Goal: Information Seeking & Learning: Understand process/instructions

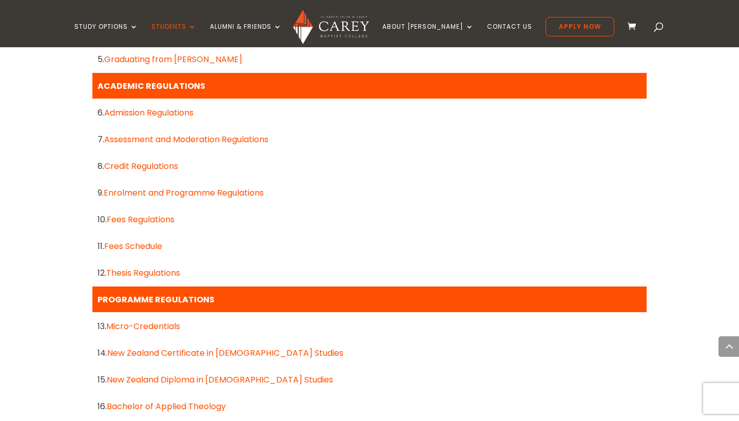
scroll to position [658, 0]
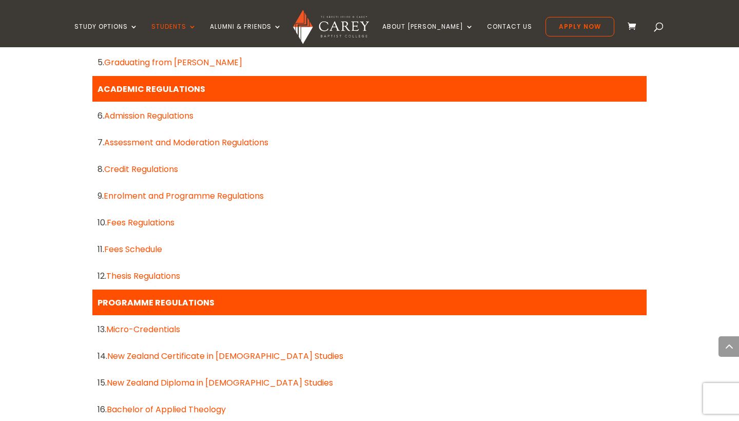
click at [181, 139] on link "Assessment and Moderation Regulations" at bounding box center [186, 143] width 164 height 12
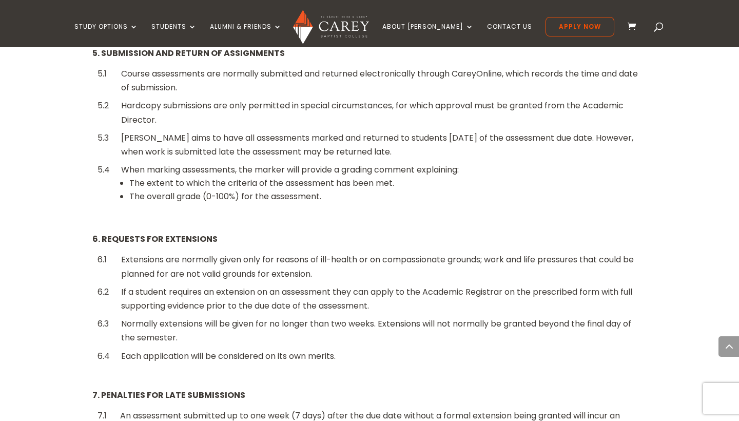
scroll to position [855, 0]
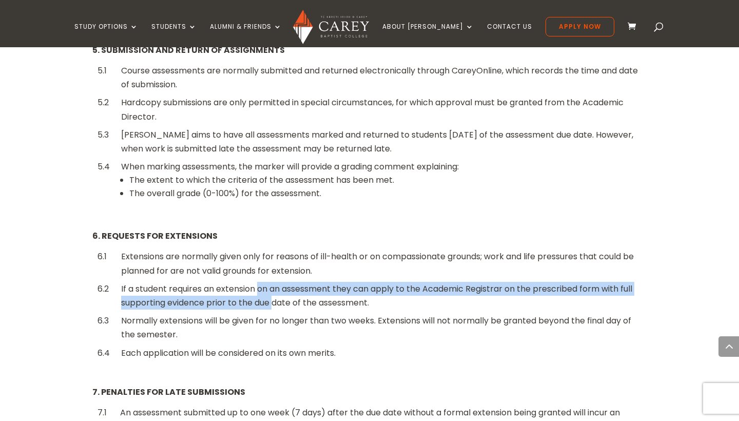
drag, startPoint x: 259, startPoint y: 268, endPoint x: 273, endPoint y: 285, distance: 22.3
click at [273, 285] on div "If a student requires an extension on an assessment they can apply to the Acade…" at bounding box center [381, 296] width 521 height 28
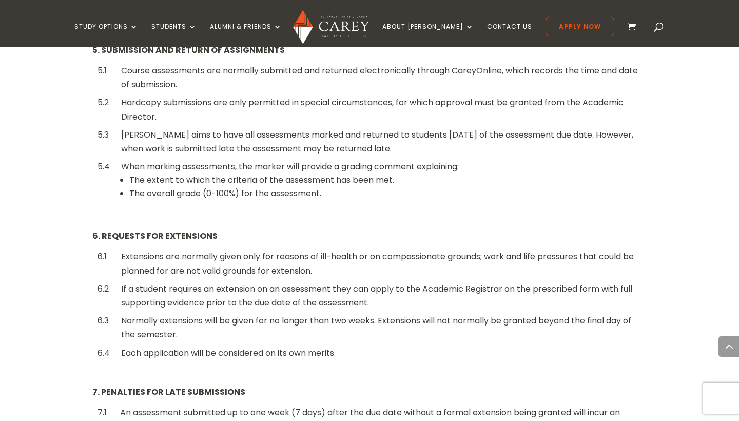
click at [273, 285] on div "If a student requires an extension on an assessment they can apply to the Acade…" at bounding box center [381, 296] width 521 height 28
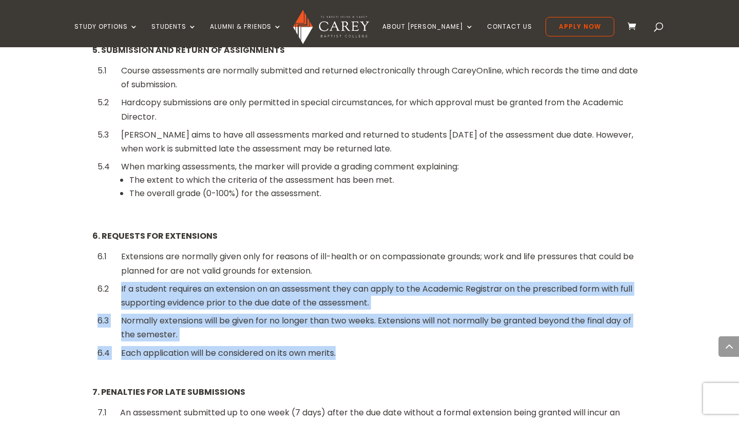
click at [273, 285] on div "If a student requires an extension on an assessment they can apply to the Acade…" at bounding box center [381, 296] width 521 height 28
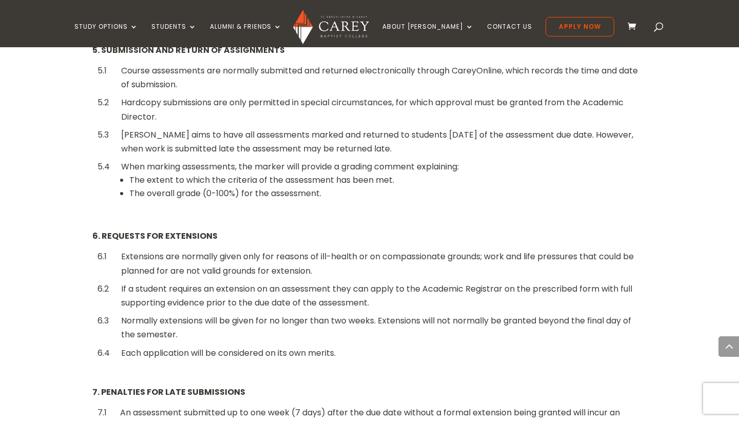
click at [273, 285] on div "If a student requires an extension on an assessment they can apply to the Acade…" at bounding box center [381, 296] width 521 height 28
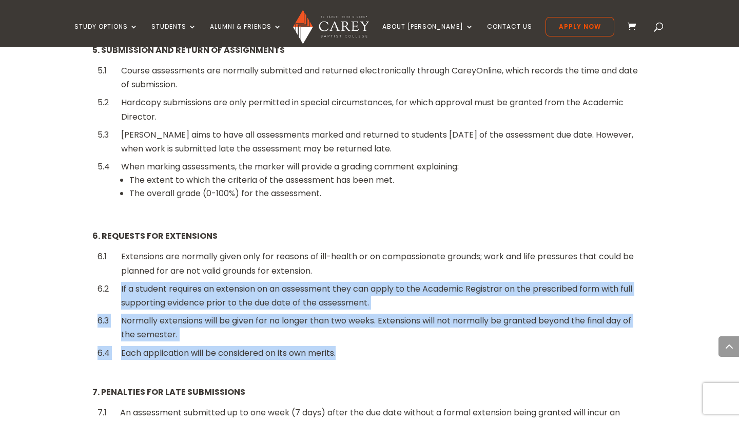
click at [273, 314] on div "Normally extensions will be given for no longer than two weeks. Extensions will…" at bounding box center [381, 328] width 521 height 28
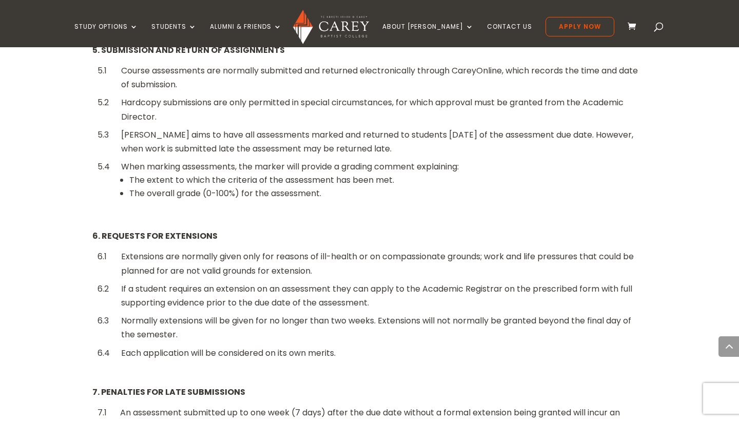
click at [273, 314] on div "Normally extensions will be given for no longer than two weeks. Extensions will…" at bounding box center [381, 328] width 521 height 28
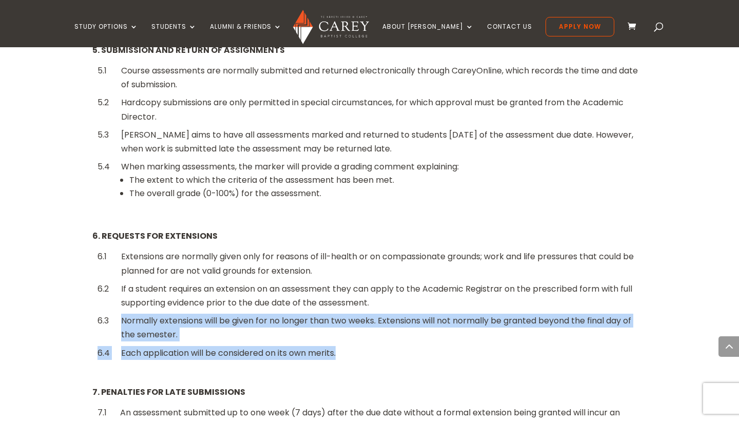
click at [273, 314] on div "Normally extensions will be given for no longer than two weeks. Extensions will…" at bounding box center [381, 328] width 521 height 28
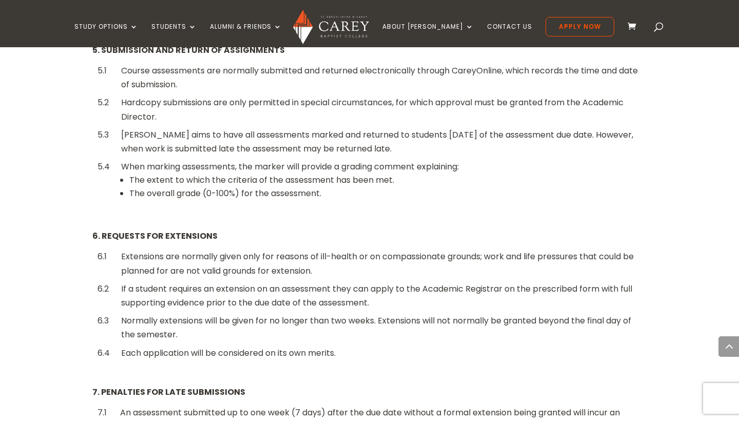
click at [273, 314] on div "Normally extensions will be given for no longer than two weeks. Extensions will…" at bounding box center [381, 328] width 521 height 28
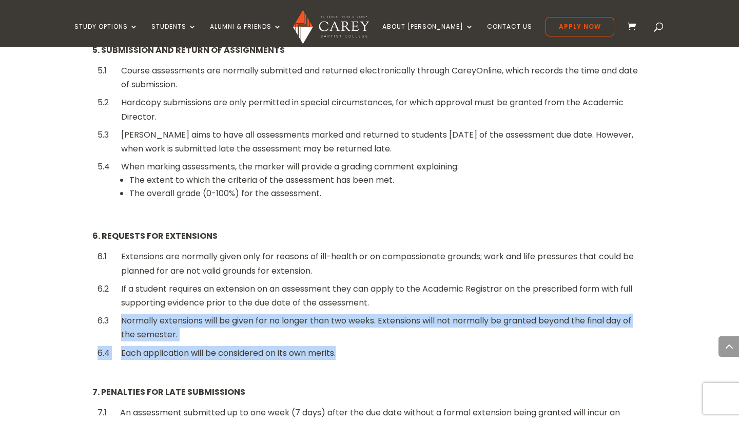
click at [272, 314] on div "Normally extensions will be given for no longer than two weeks. Extensions will…" at bounding box center [381, 328] width 521 height 28
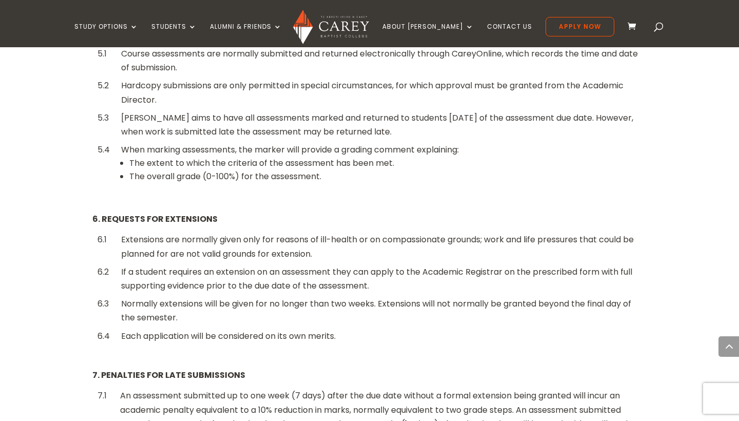
scroll to position [873, 0]
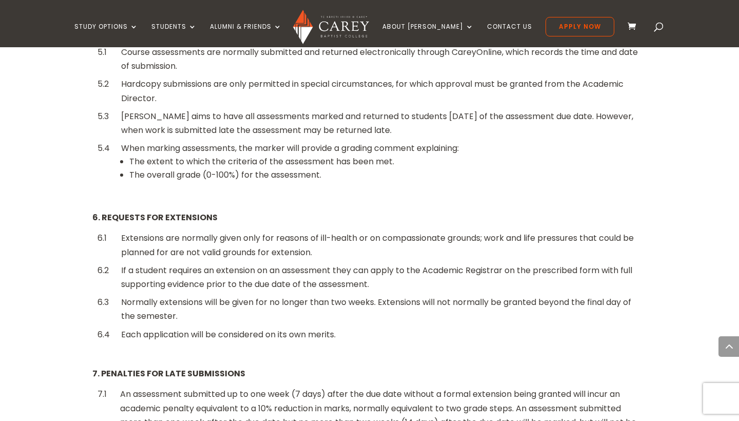
click at [272, 328] on div "Each application will be considered on its own merits." at bounding box center [381, 335] width 521 height 14
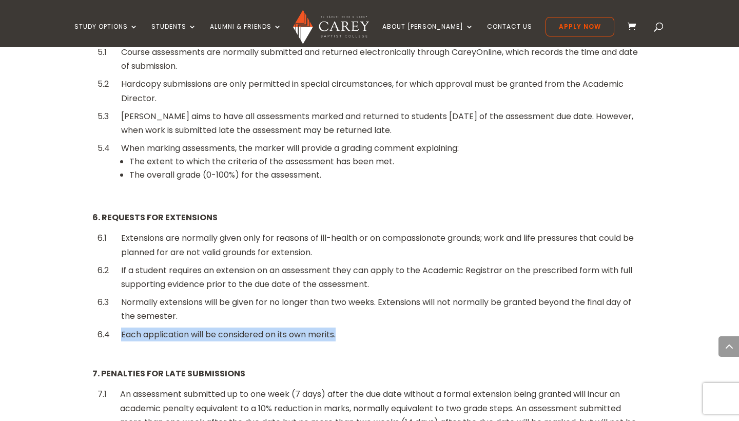
click at [272, 328] on div "Each application will be considered on its own merits." at bounding box center [381, 335] width 521 height 14
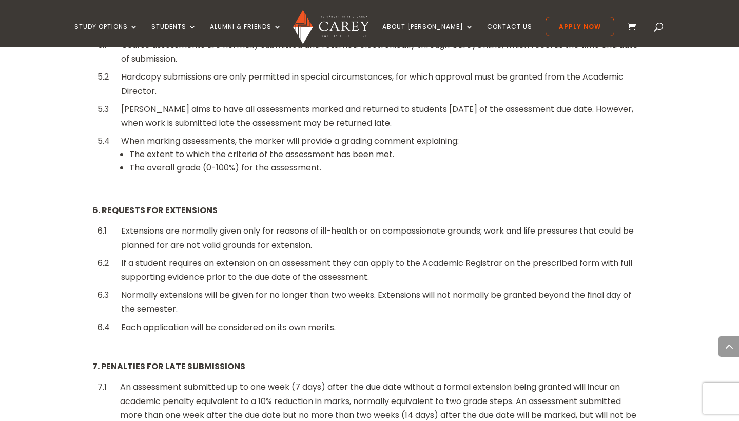
scroll to position [882, 0]
